Goal: Task Accomplishment & Management: Complete application form

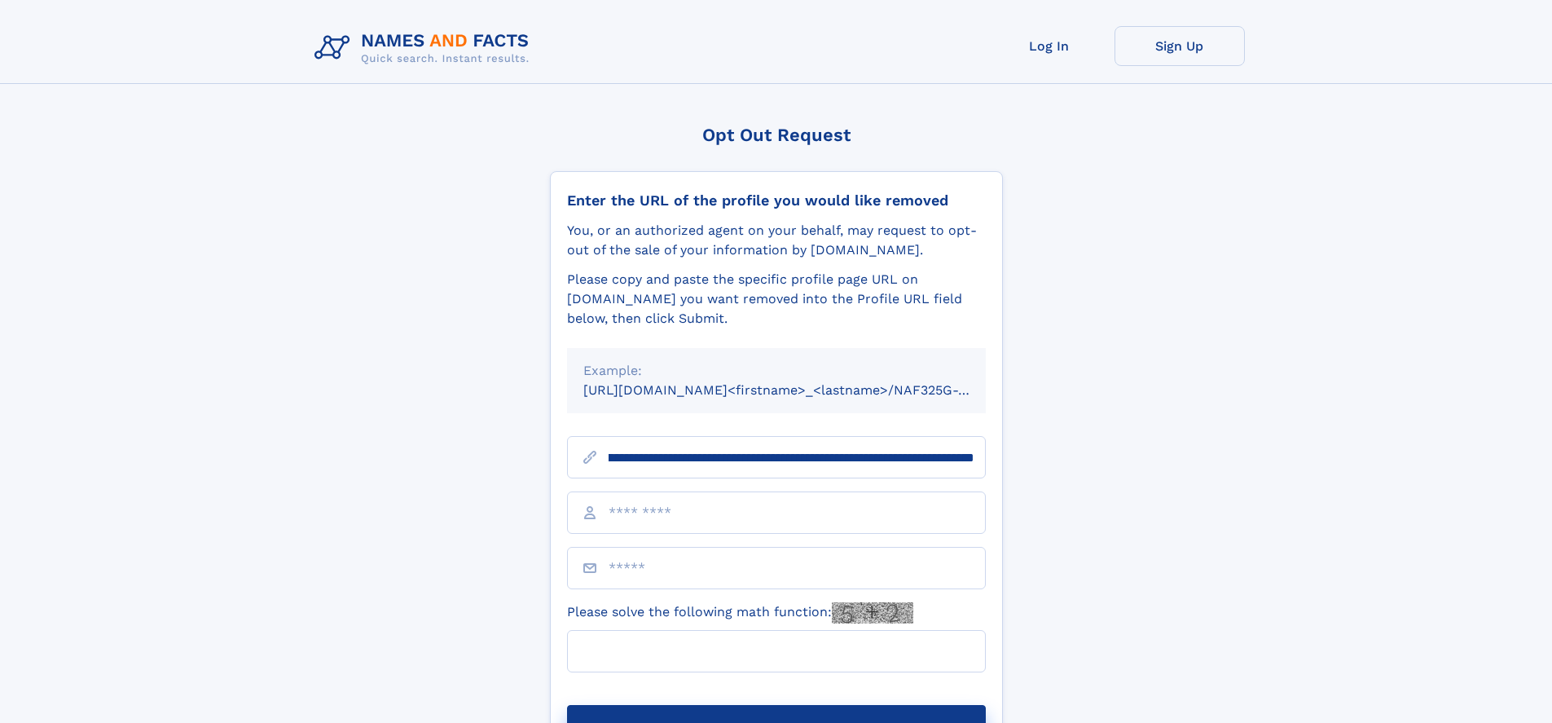
scroll to position [0, 179]
type input "**********"
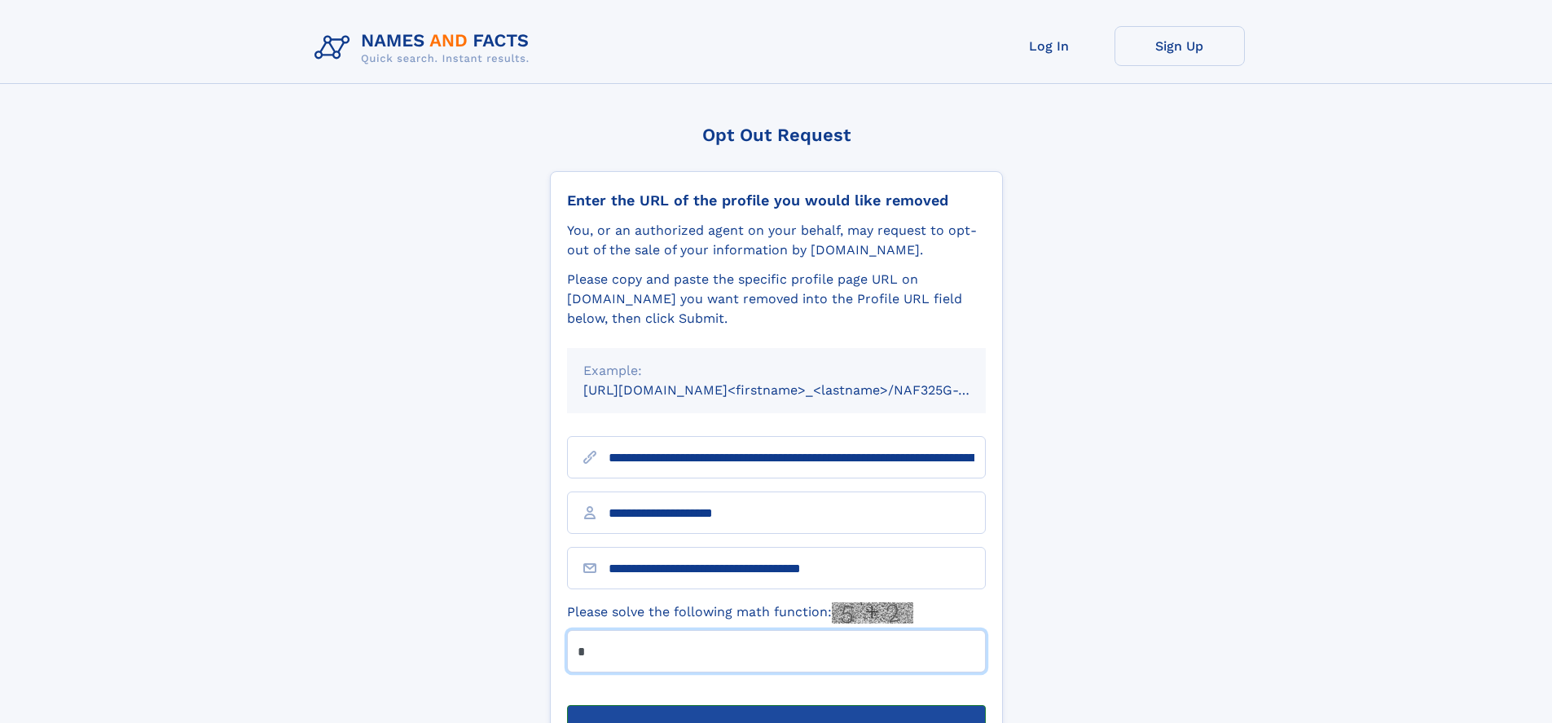
type input "*"
click at [776, 705] on button "Submit Opt Out Request" at bounding box center [776, 731] width 419 height 52
